Goal: Transaction & Acquisition: Obtain resource

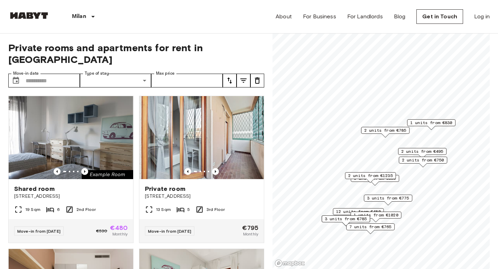
click at [384, 133] on span "2 units from €785" at bounding box center [385, 130] width 42 height 6
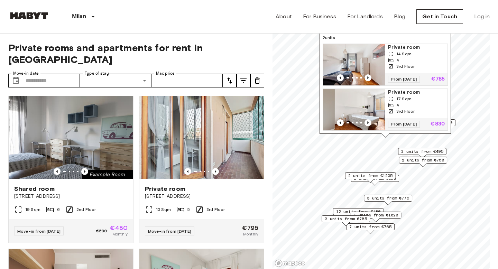
click at [344, 211] on span "12 units from €480" at bounding box center [358, 212] width 45 height 6
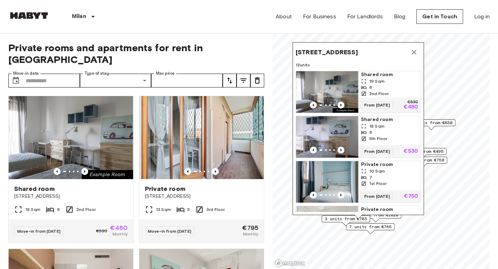
click at [353, 176] on img "Map marker" at bounding box center [327, 182] width 62 height 42
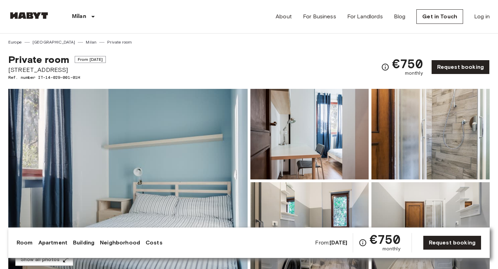
click at [198, 149] on img at bounding box center [127, 181] width 239 height 184
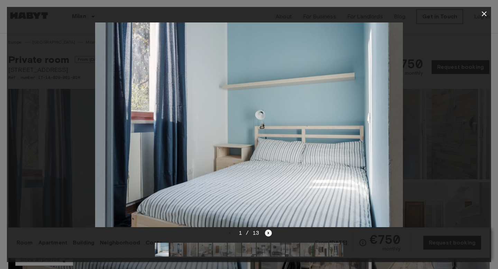
click at [267, 234] on icon "Next image" at bounding box center [268, 233] width 7 height 7
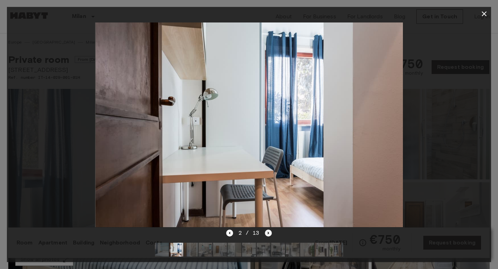
click at [267, 234] on icon "Next image" at bounding box center [268, 233] width 7 height 7
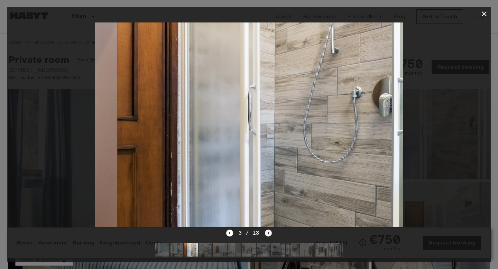
click at [267, 234] on icon "Next image" at bounding box center [268, 233] width 7 height 7
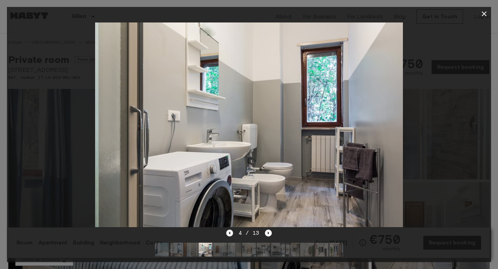
click at [230, 234] on icon "Previous image" at bounding box center [229, 233] width 7 height 7
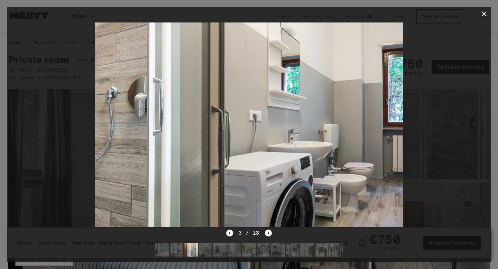
click at [230, 234] on icon "Previous image" at bounding box center [229, 233] width 7 height 7
